Goal: Task Accomplishment & Management: Manage account settings

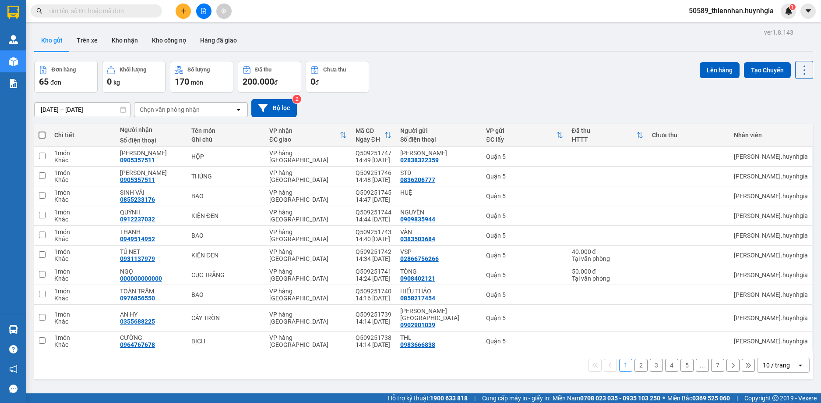
click at [701, 10] on span "50589_thiennhan.huynhgia" at bounding box center [731, 10] width 99 height 11
click at [730, 25] on span "Đăng xuất" at bounding box center [735, 27] width 81 height 10
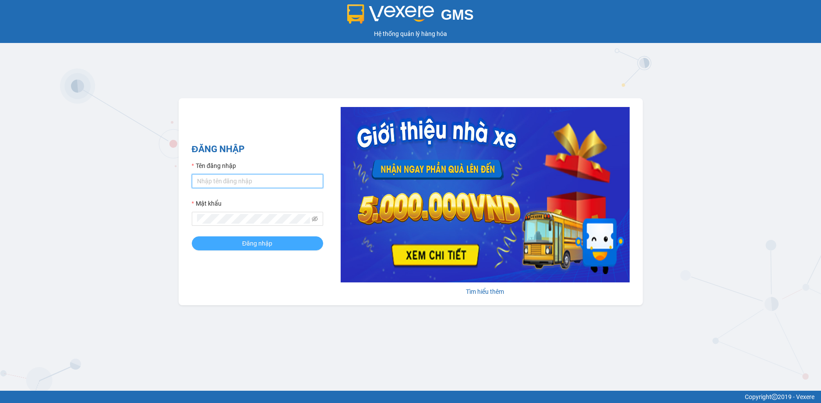
type input "thiennhan.huynhgia"
click at [265, 246] on span "Đăng nhập" at bounding box center [257, 243] width 30 height 10
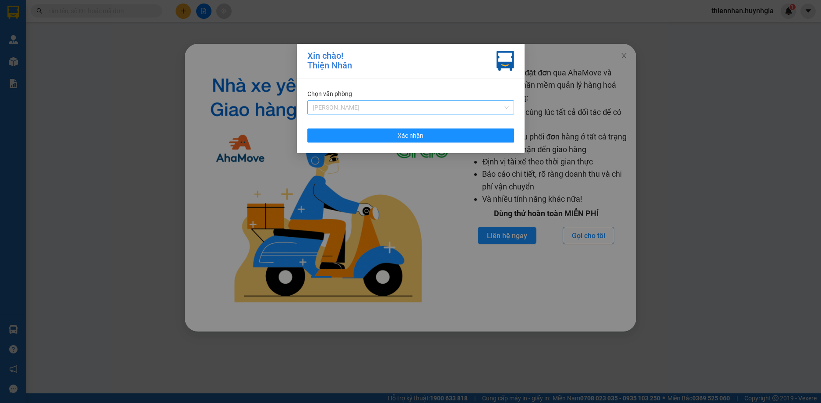
click at [425, 109] on span "[PERSON_NAME]" at bounding box center [411, 107] width 196 height 13
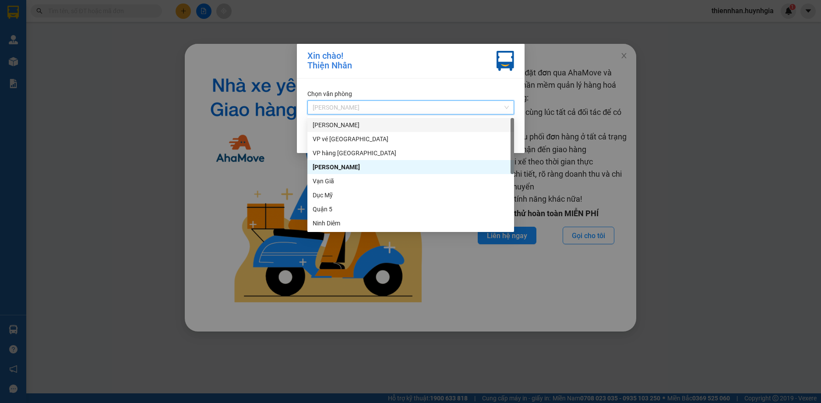
click at [403, 120] on div "[PERSON_NAME]" at bounding box center [411, 125] width 207 height 14
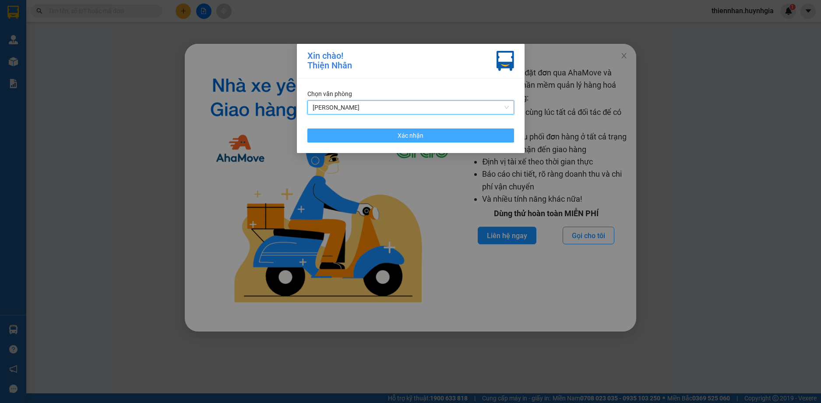
click at [403, 134] on span "Xác nhận" at bounding box center [411, 136] width 26 height 10
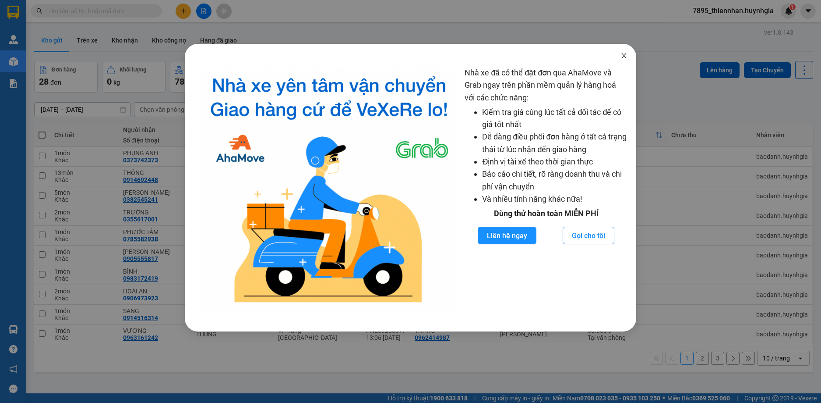
click at [630, 57] on span "Close" at bounding box center [624, 56] width 25 height 25
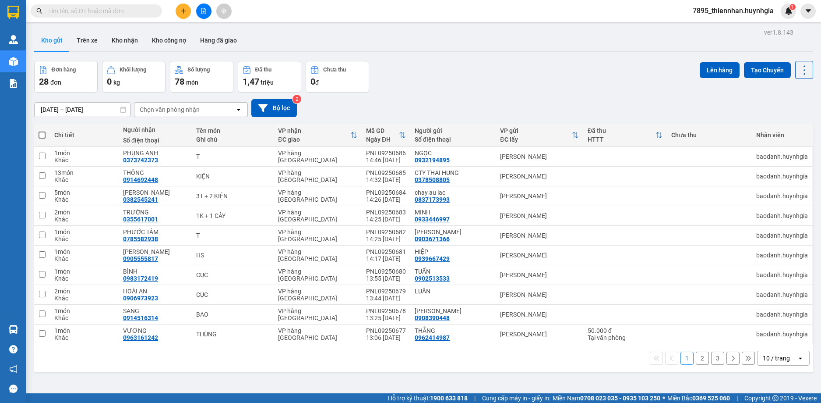
click at [777, 359] on div "10 / trang" at bounding box center [776, 358] width 27 height 9
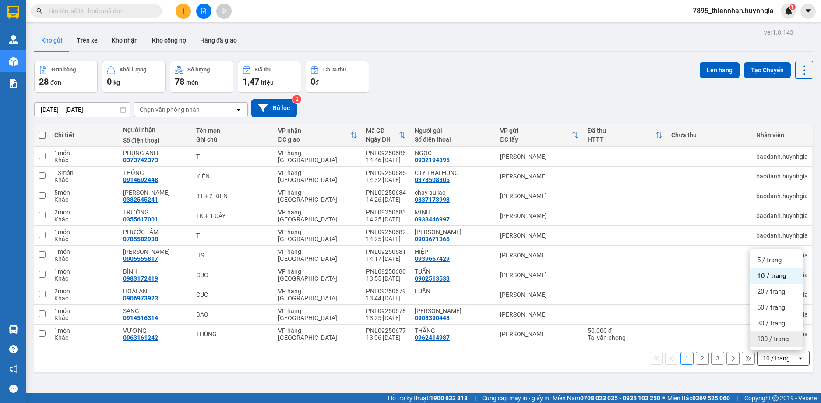
click at [773, 342] on span "100 / trang" at bounding box center [773, 338] width 32 height 9
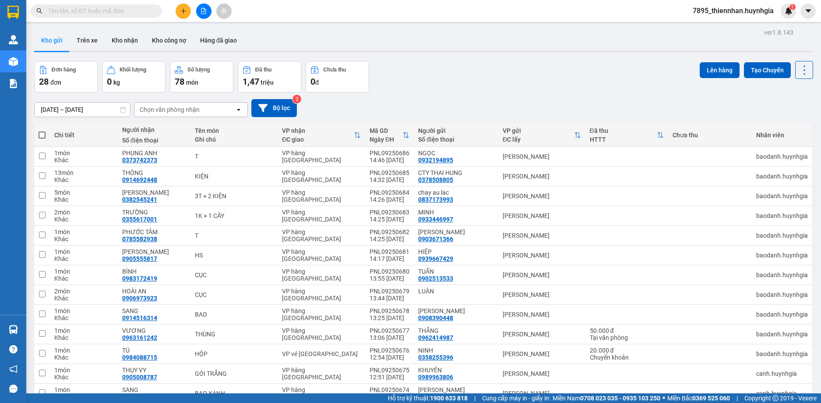
click at [728, 10] on span "7895_thiennhan.huynhgia" at bounding box center [733, 10] width 95 height 11
click at [717, 34] on ul "Đăng xuất Đổi mật khẩu" at bounding box center [733, 34] width 96 height 32
click at [717, 29] on span "Đăng xuất" at bounding box center [737, 27] width 77 height 10
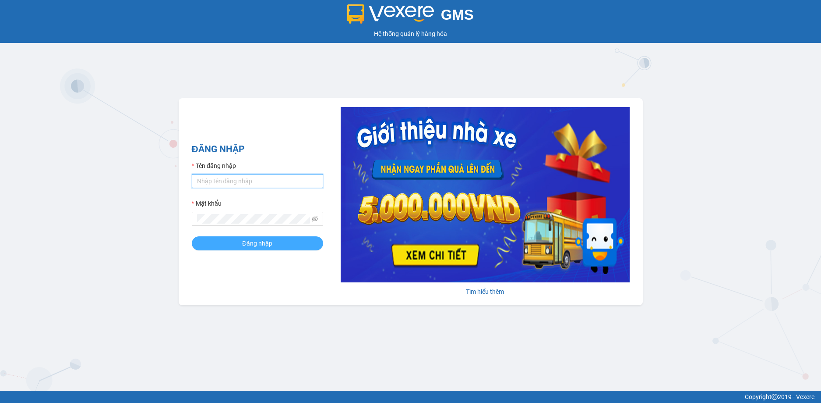
type input "thiennhan.huynhgia"
click at [249, 247] on span "Đăng nhập" at bounding box center [257, 243] width 30 height 10
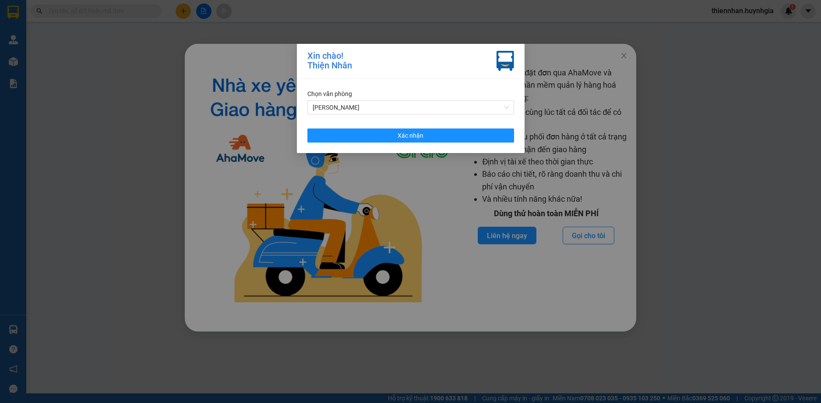
click at [399, 99] on div "[PERSON_NAME] [PERSON_NAME]" at bounding box center [411, 101] width 207 height 25
click at [397, 102] on span "[PERSON_NAME]" at bounding box center [411, 107] width 196 height 13
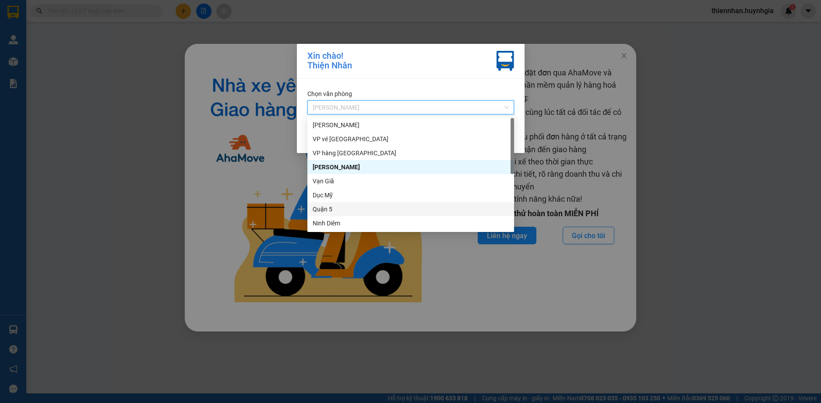
click at [367, 204] on div "Quận 5" at bounding box center [411, 209] width 207 height 14
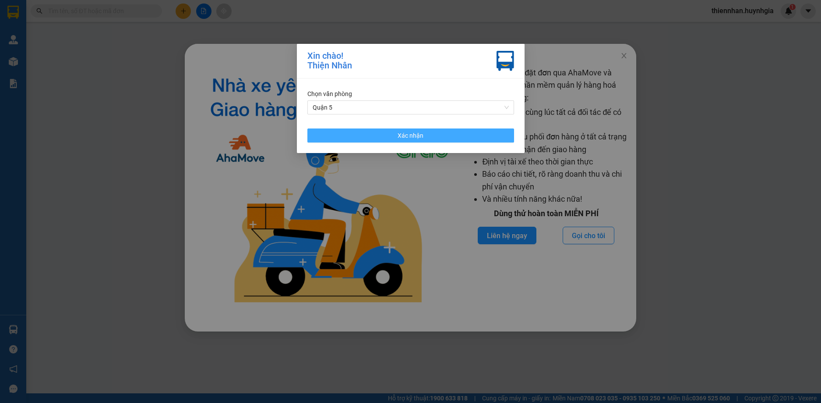
click at [398, 131] on span "Xác nhận" at bounding box center [411, 136] width 26 height 10
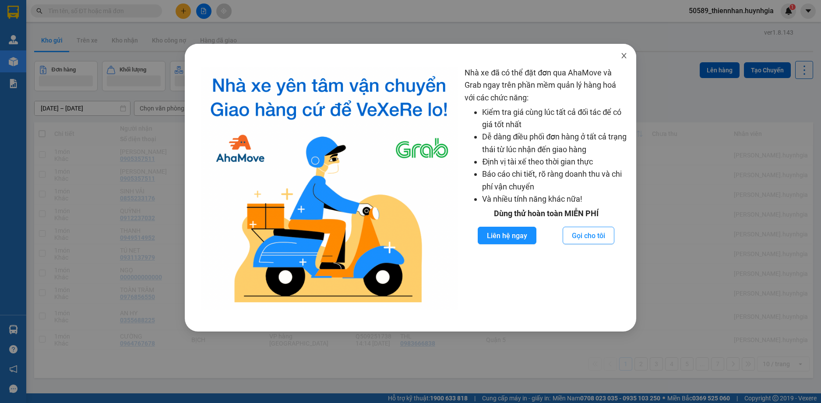
click at [627, 56] on icon "close" at bounding box center [624, 55] width 7 height 7
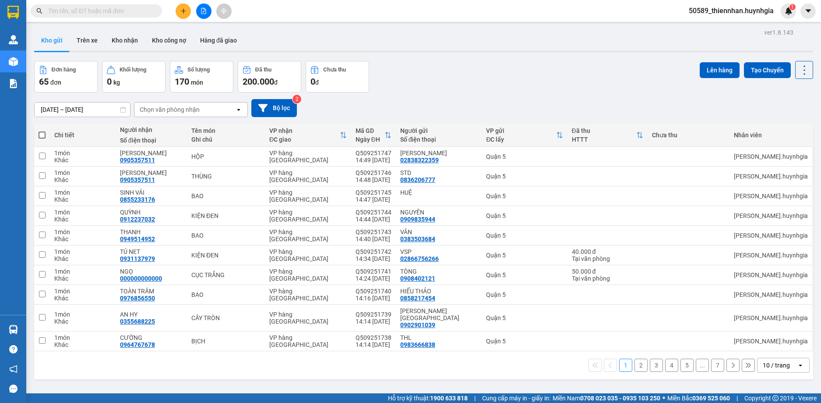
click at [778, 363] on div "10 / trang" at bounding box center [777, 365] width 39 height 14
click at [778, 347] on ul "5 / trang 10 / trang 20 / trang 50 / trang 80 / trang 100 / trang" at bounding box center [776, 299] width 53 height 102
click at [778, 343] on div "100 / trang" at bounding box center [776, 339] width 53 height 16
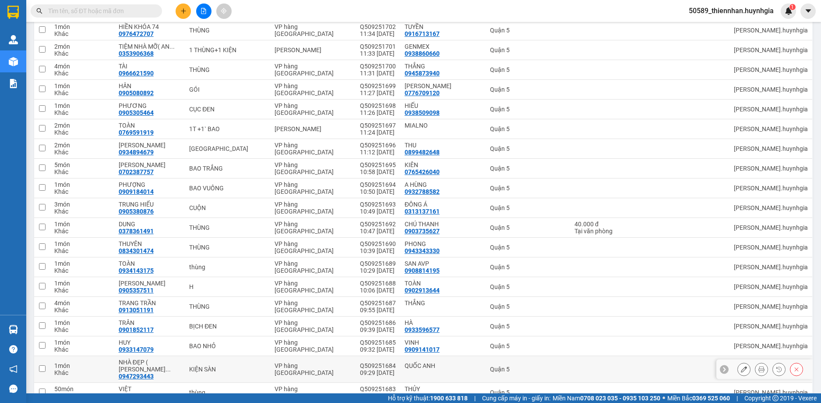
scroll to position [1071, 0]
